Goal: Task Accomplishment & Management: Complete application form

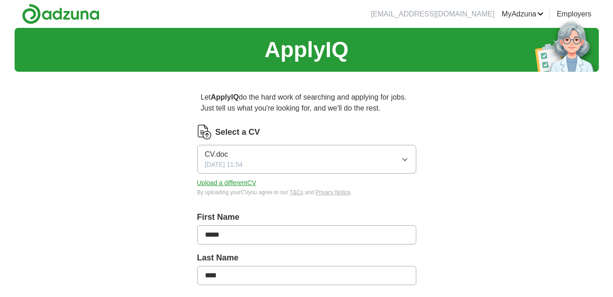
click at [405, 157] on icon "button" at bounding box center [404, 159] width 7 height 7
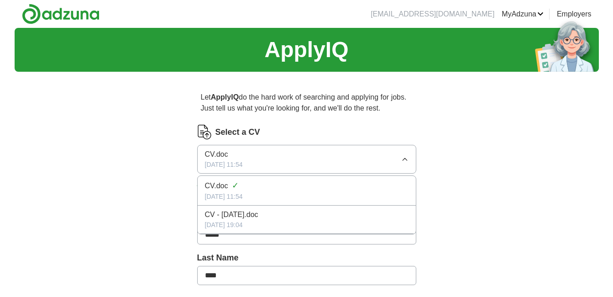
click at [405, 157] on icon "button" at bounding box center [404, 159] width 7 height 7
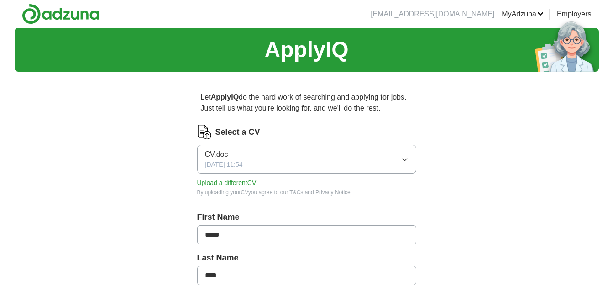
click at [233, 182] on button "Upload a different CV" at bounding box center [226, 183] width 59 height 10
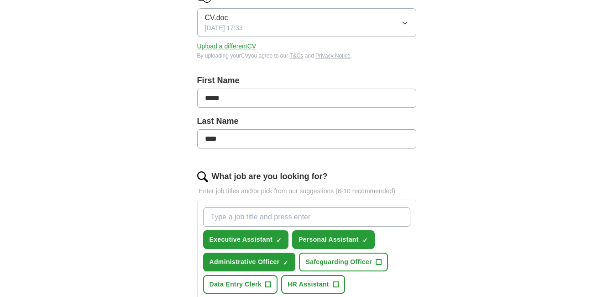
scroll to position [137, 0]
click at [248, 215] on input "What job are you looking for?" at bounding box center [306, 216] width 207 height 19
click at [337, 282] on span "+" at bounding box center [335, 283] width 5 height 7
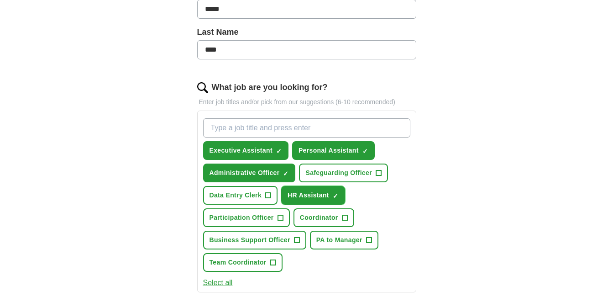
scroll to position [228, 0]
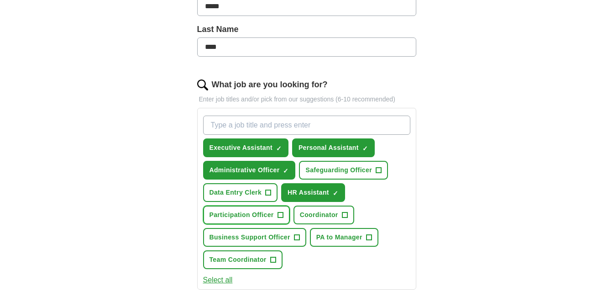
click at [279, 212] on span "+" at bounding box center [279, 214] width 5 height 7
click at [344, 212] on span "+" at bounding box center [344, 214] width 5 height 7
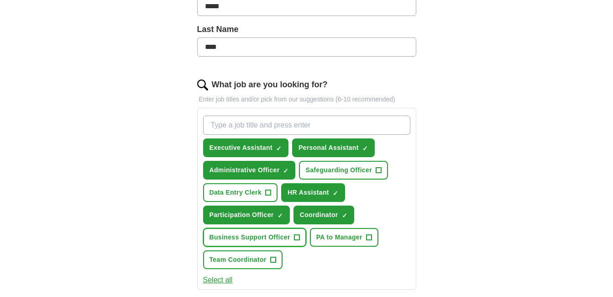
click at [296, 234] on span "+" at bounding box center [296, 237] width 5 height 7
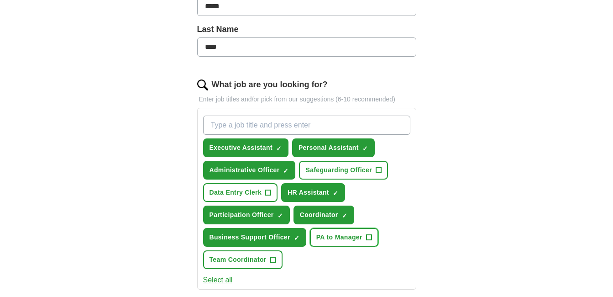
click at [368, 234] on span "+" at bounding box center [368, 237] width 5 height 7
click at [274, 257] on span "+" at bounding box center [272, 259] width 5 height 7
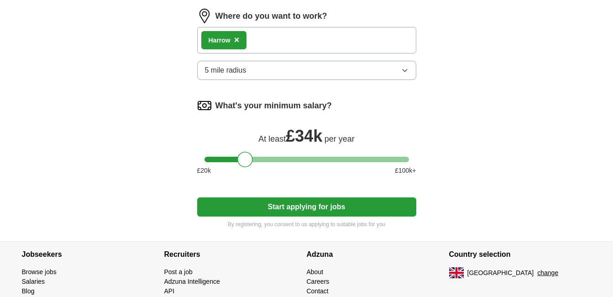
scroll to position [548, 0]
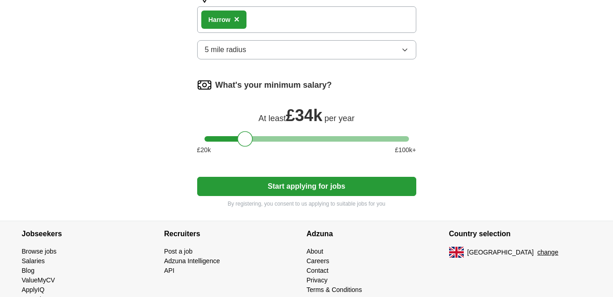
click at [296, 185] on button "Start applying for jobs" at bounding box center [306, 186] width 219 height 19
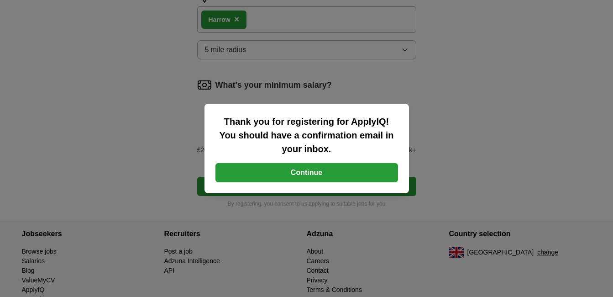
click at [300, 168] on button "Continue" at bounding box center [306, 172] width 183 height 19
